Goal: Check status: Check status

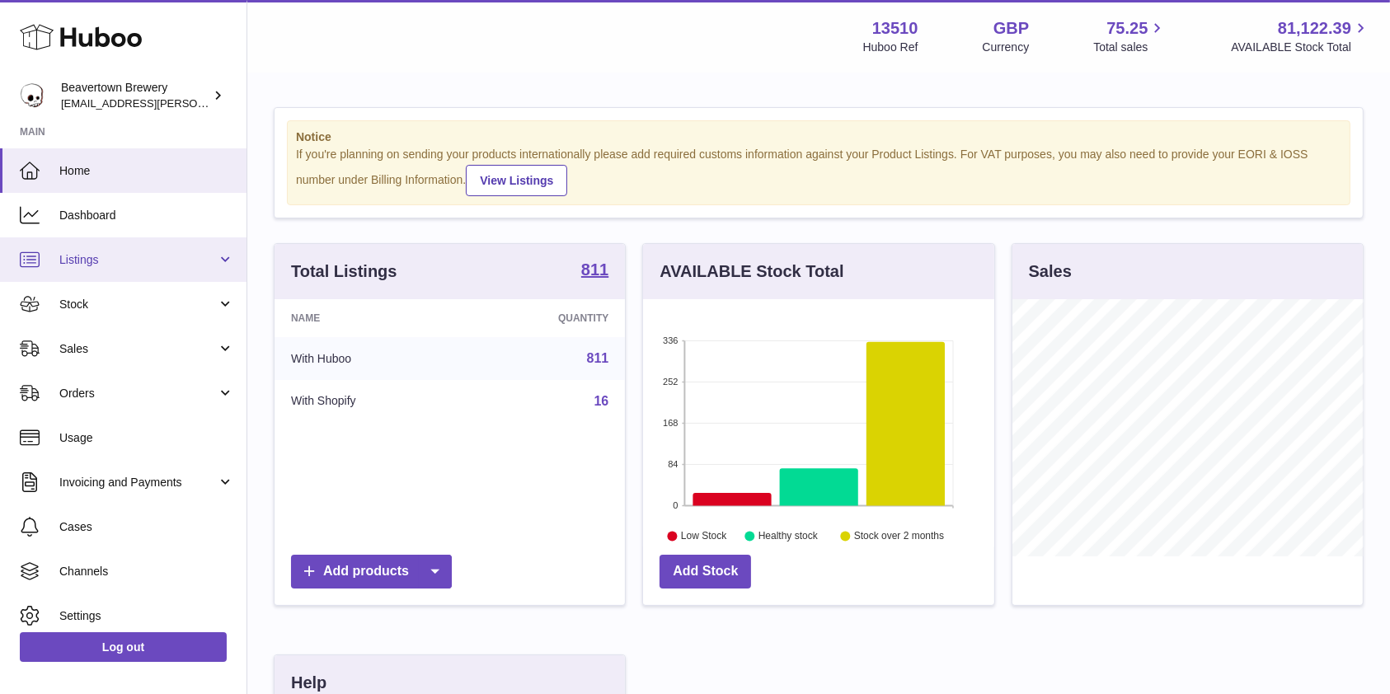
click at [99, 268] on link "Listings" at bounding box center [123, 259] width 246 height 45
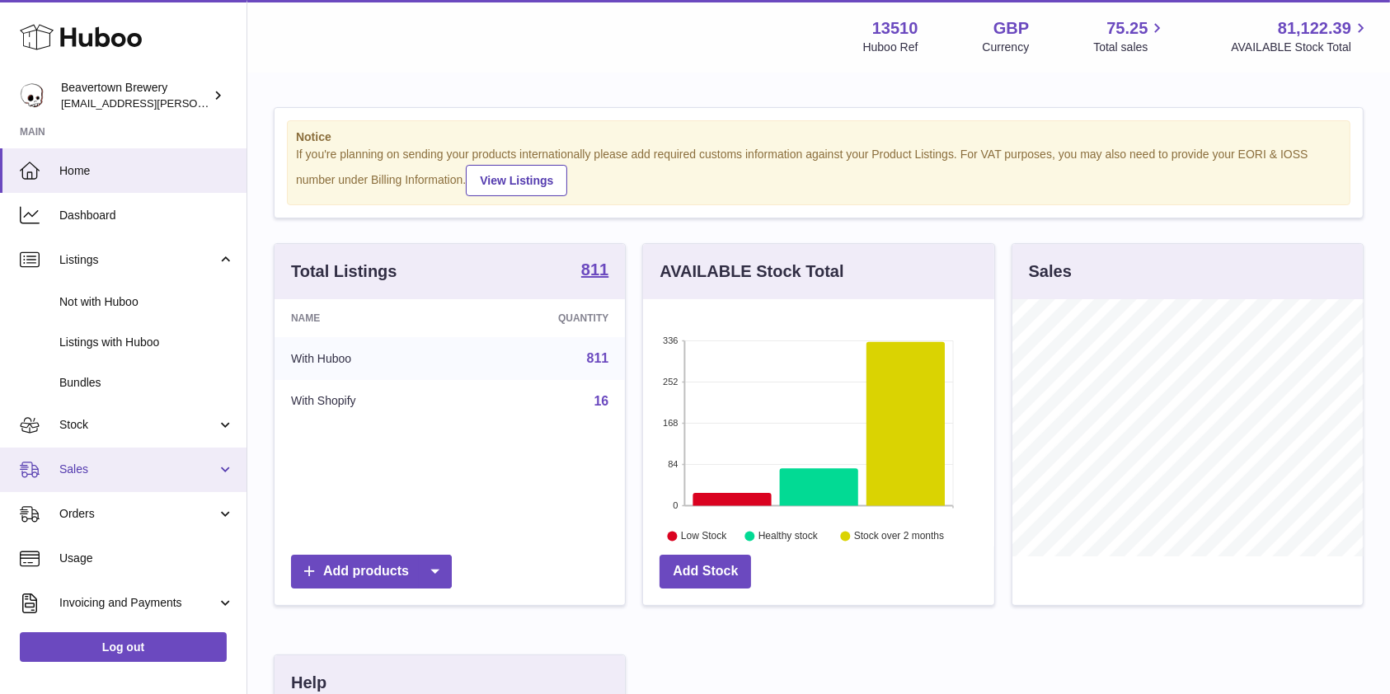
click at [74, 450] on link "Sales" at bounding box center [123, 470] width 246 height 45
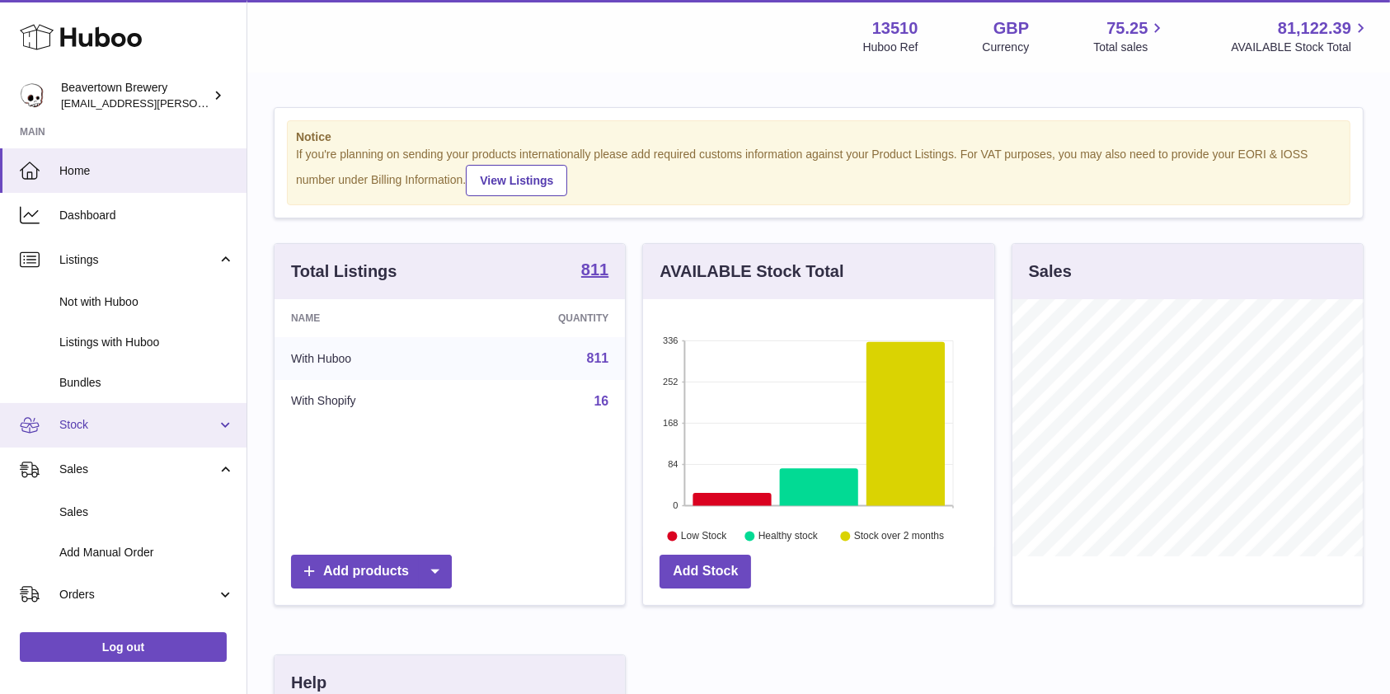
click at [79, 430] on span "Stock" at bounding box center [137, 425] width 157 height 16
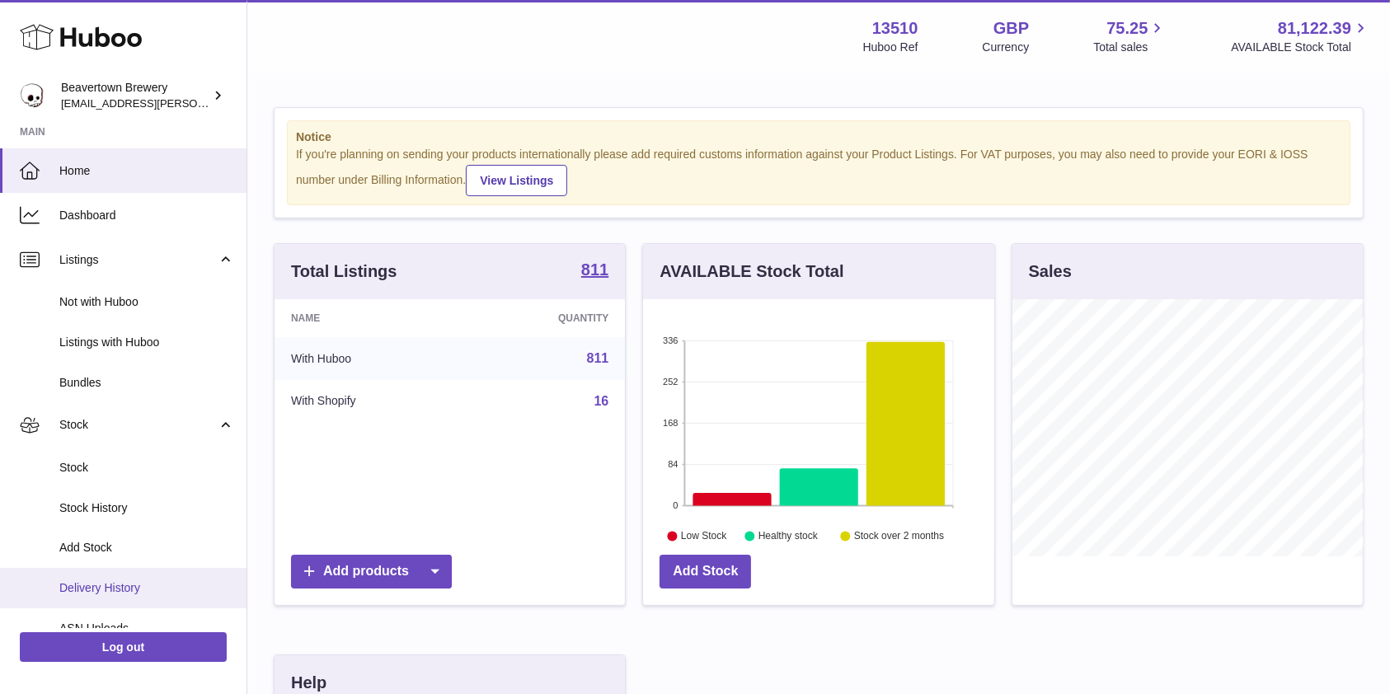
click at [89, 584] on span "Delivery History" at bounding box center [146, 588] width 175 height 16
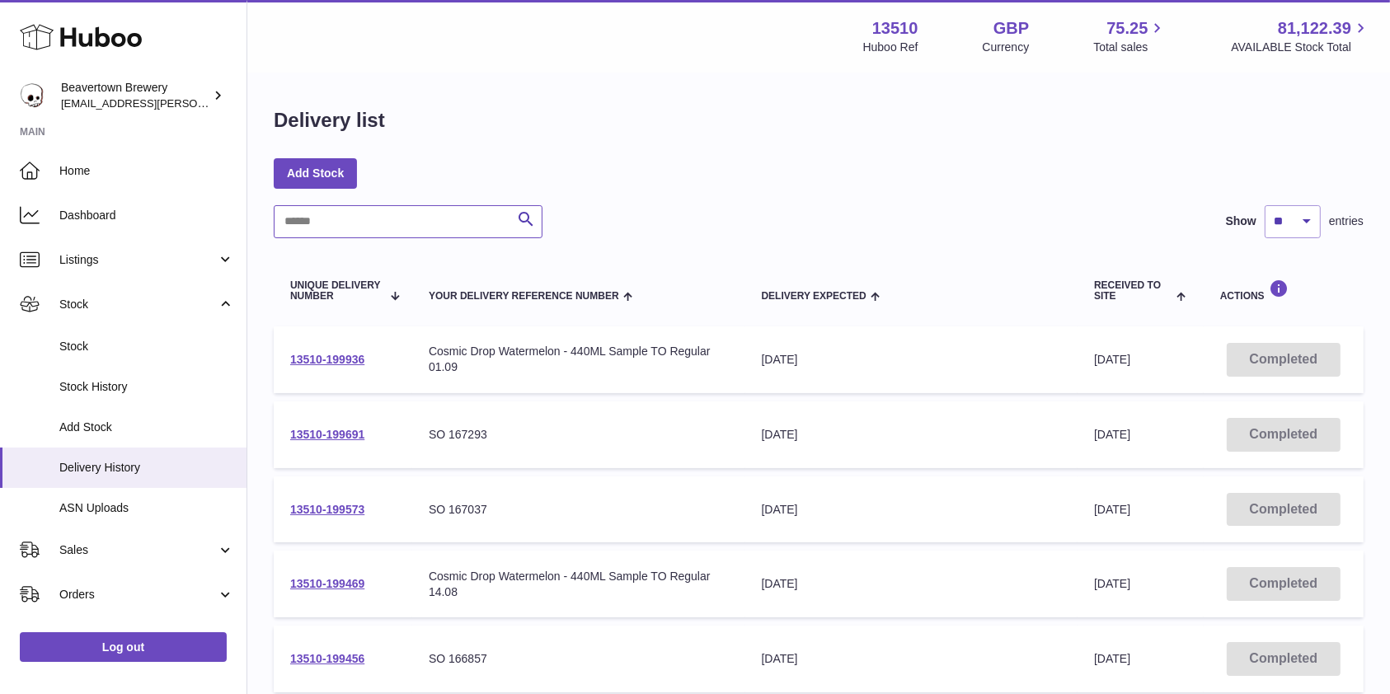
click at [383, 228] on input "text" at bounding box center [408, 221] width 269 height 33
paste input "******"
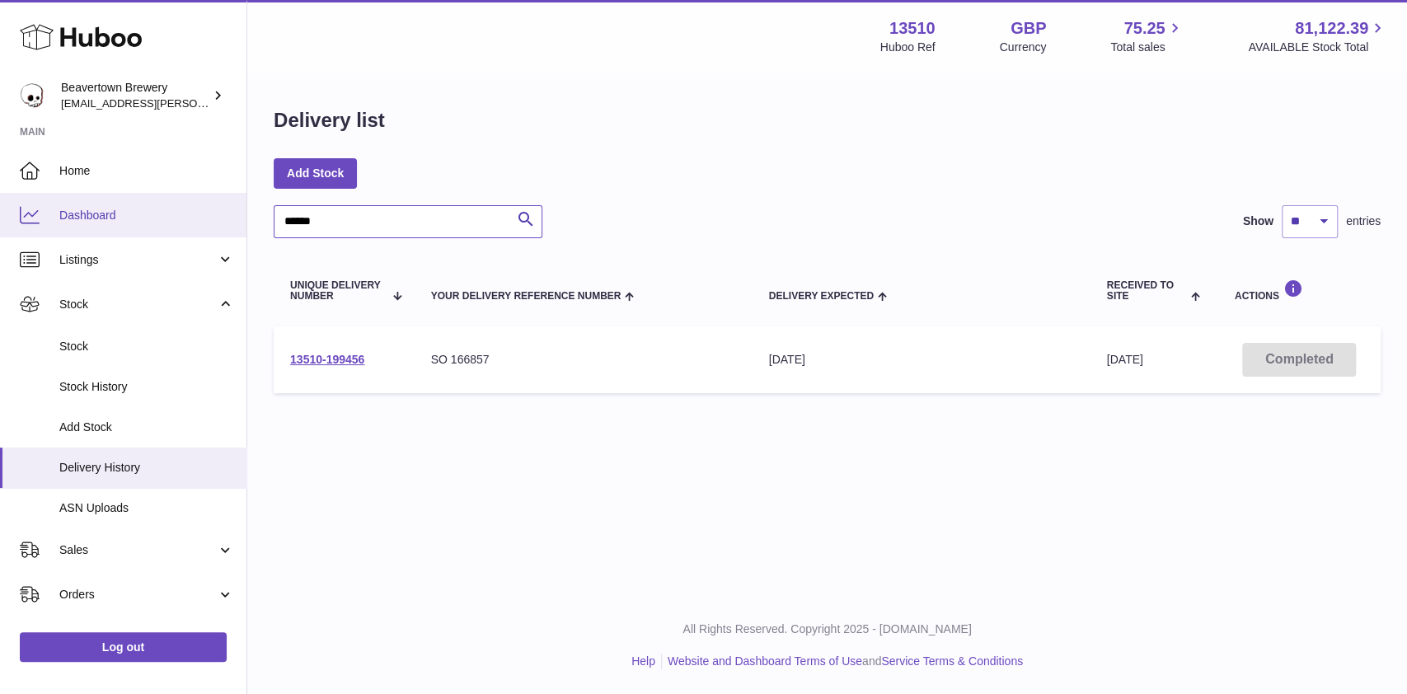
drag, startPoint x: 359, startPoint y: 228, endPoint x: 214, endPoint y: 221, distance: 145.2
click at [214, 221] on div "Huboo Beavertown Brewery kit.lowe@beavertownbrewery.co.uk Main Home Dashboard L…" at bounding box center [703, 347] width 1407 height 694
paste input "******"
type input "**********"
drag, startPoint x: 492, startPoint y: 353, endPoint x: 450, endPoint y: 353, distance: 42.0
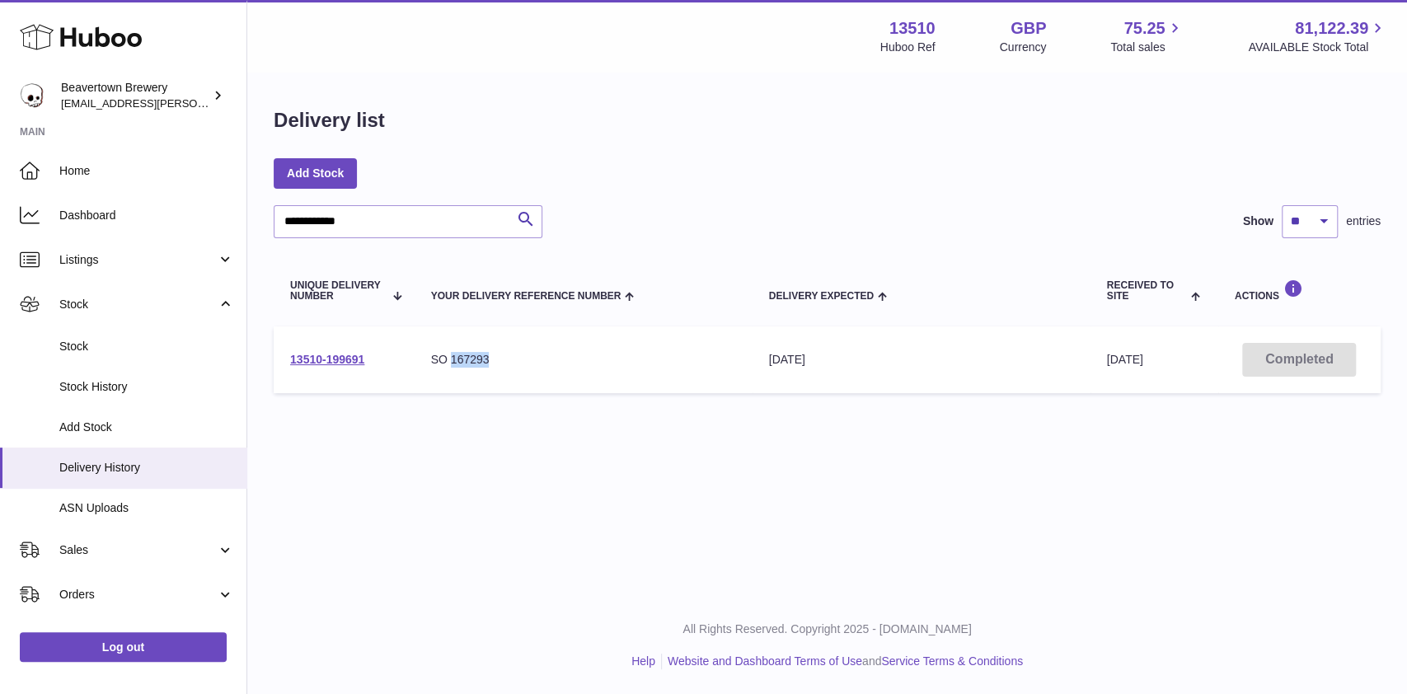
click at [450, 353] on div "SO 167293" at bounding box center [583, 360] width 305 height 16
copy div "167293"
click at [157, 168] on span "Home" at bounding box center [146, 171] width 175 height 16
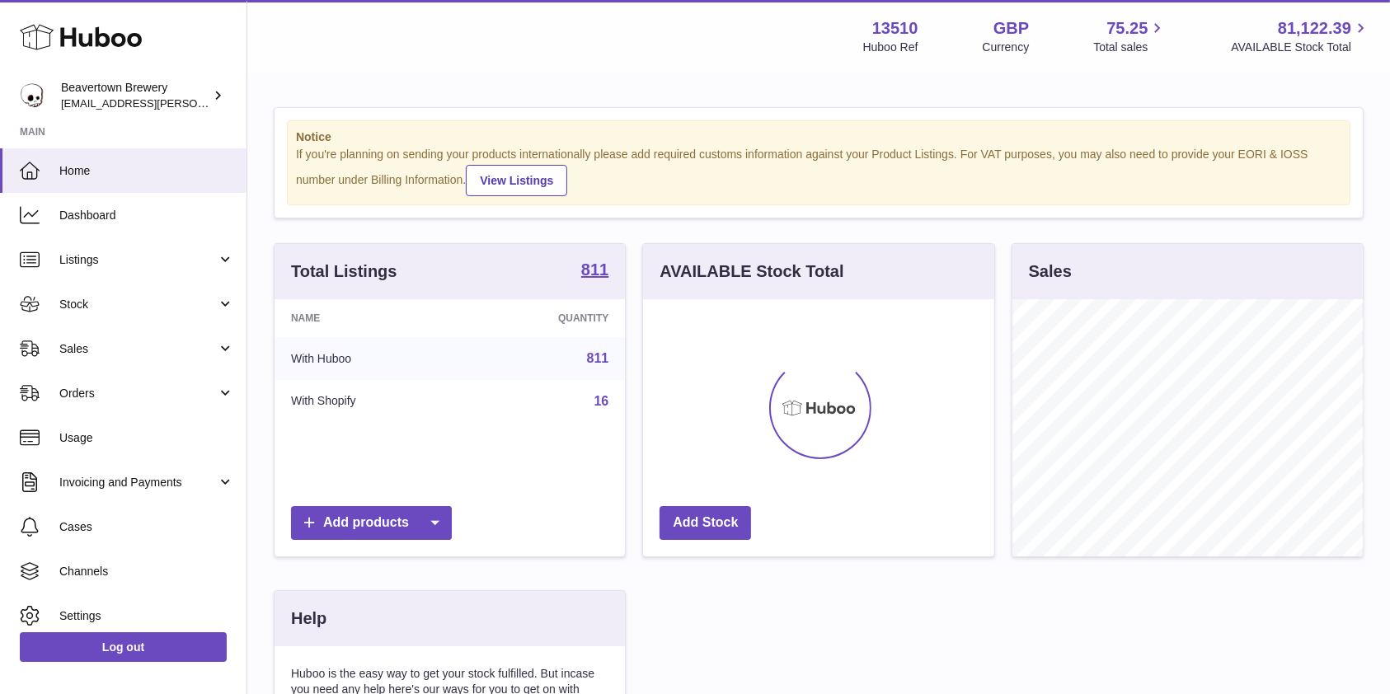
scroll to position [257, 350]
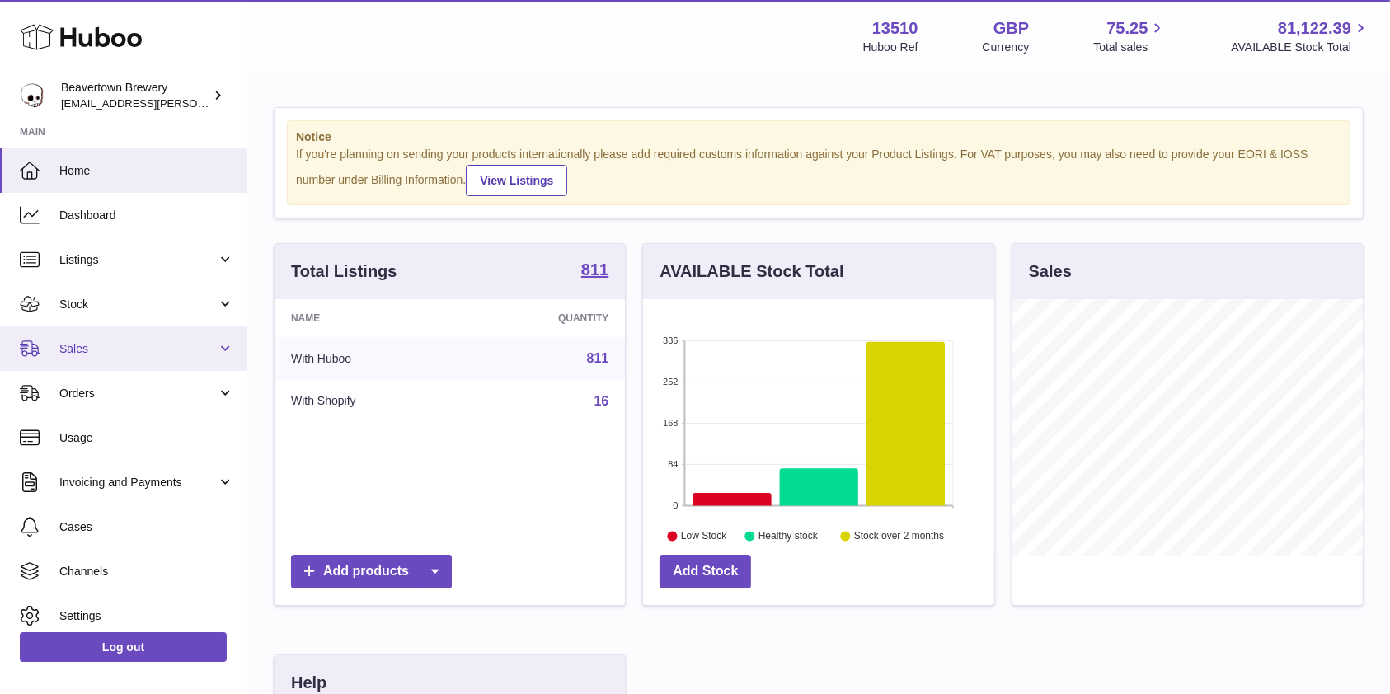
click at [143, 346] on span "Sales" at bounding box center [137, 349] width 157 height 16
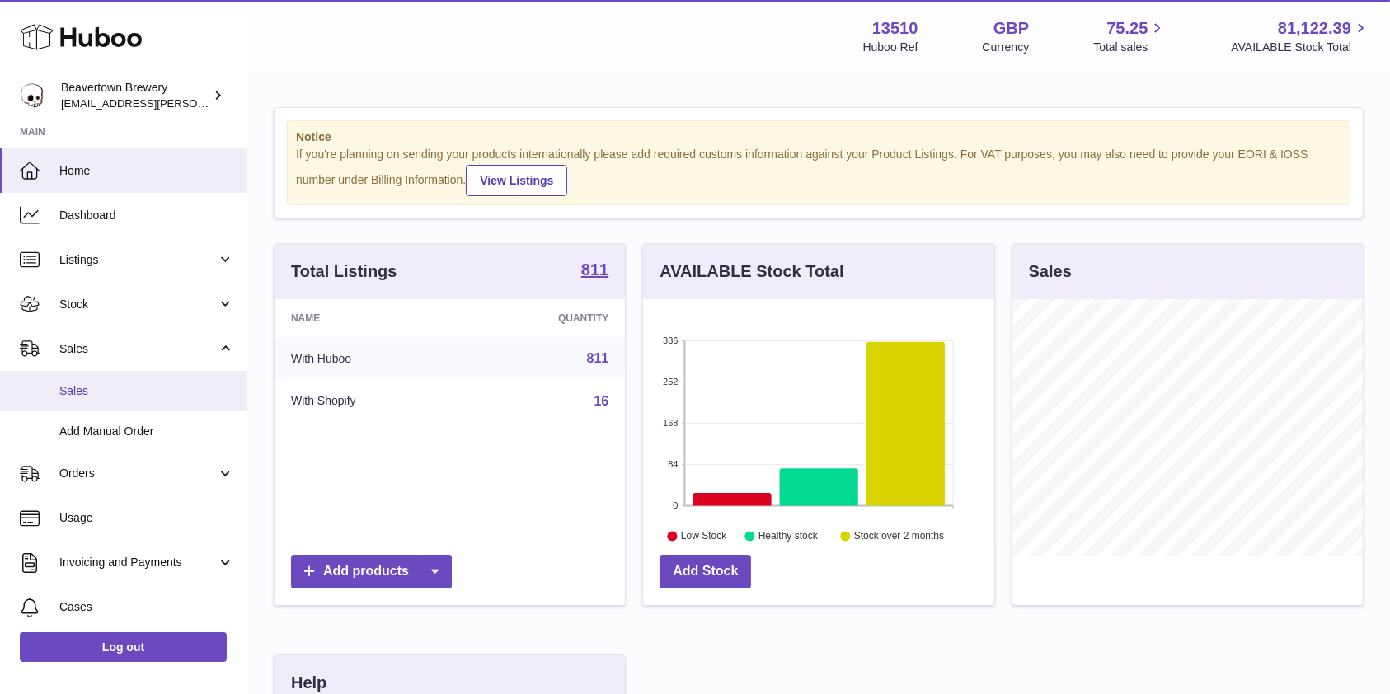
click at [101, 392] on span "Sales" at bounding box center [146, 391] width 175 height 16
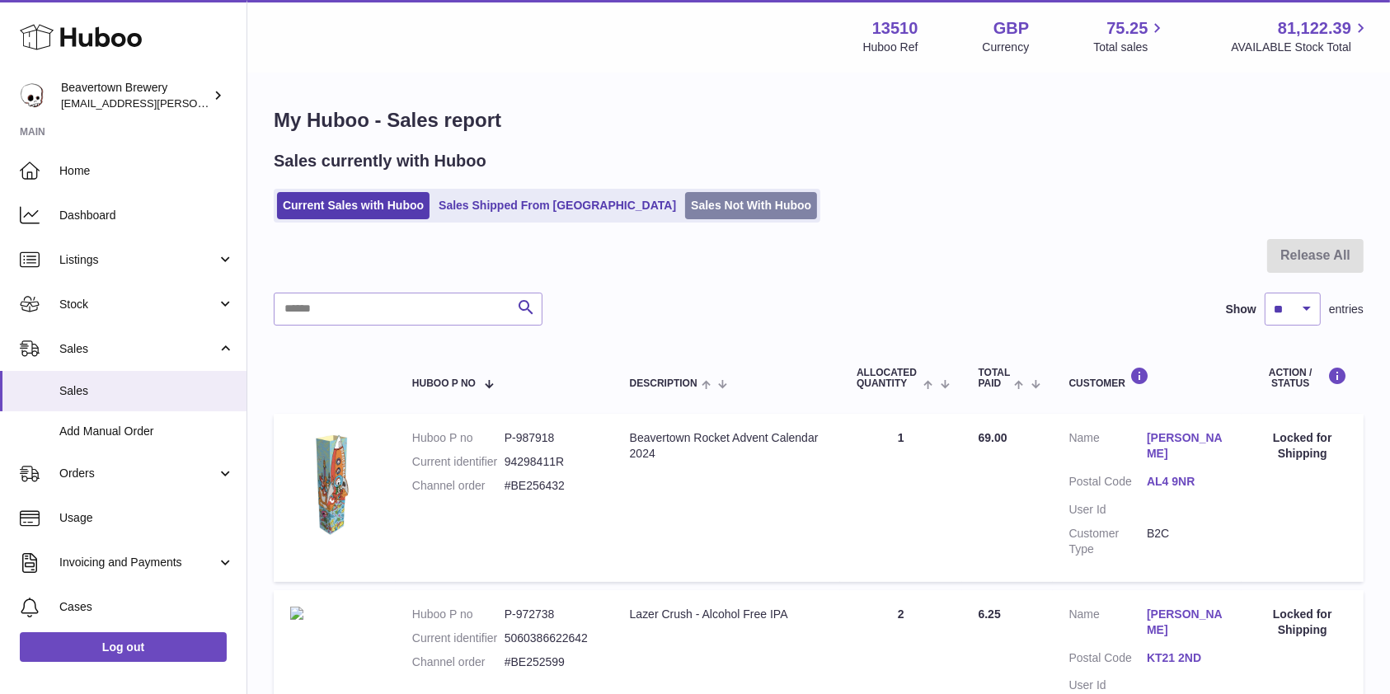
click at [685, 218] on link "Sales Not With Huboo" at bounding box center [751, 205] width 132 height 27
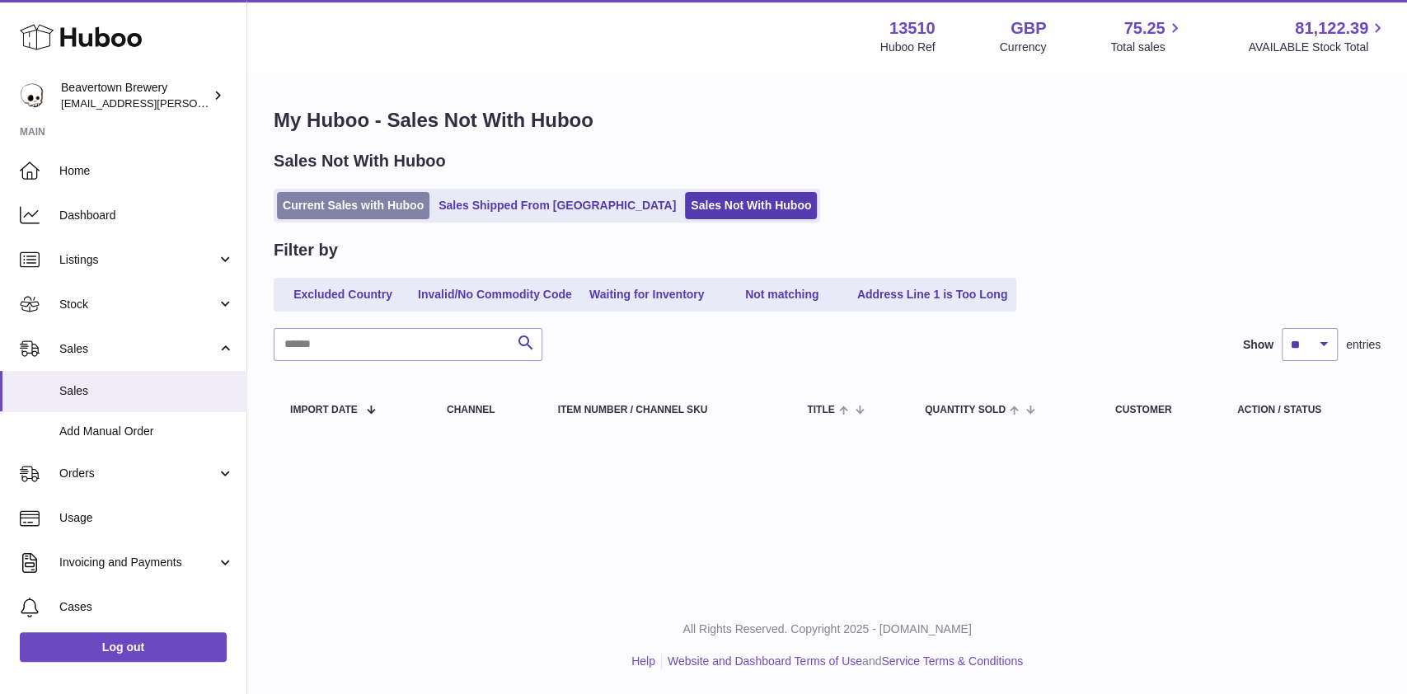
click at [348, 208] on link "Current Sales with Huboo" at bounding box center [353, 205] width 152 height 27
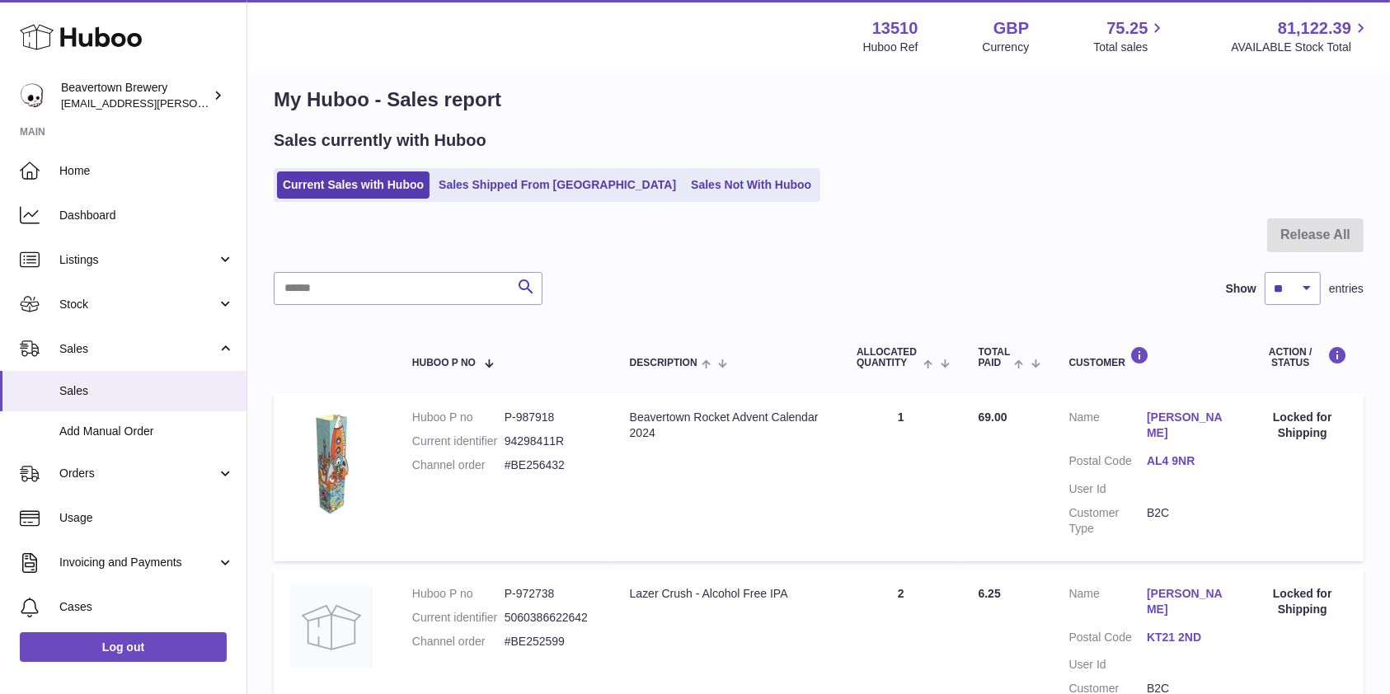
scroll to position [116, 0]
